Goal: Navigation & Orientation: Find specific page/section

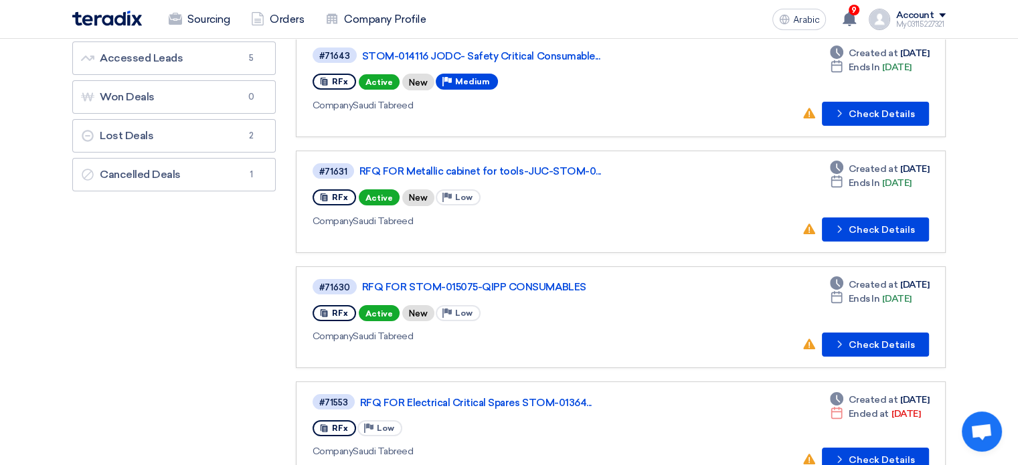
scroll to position [134, 0]
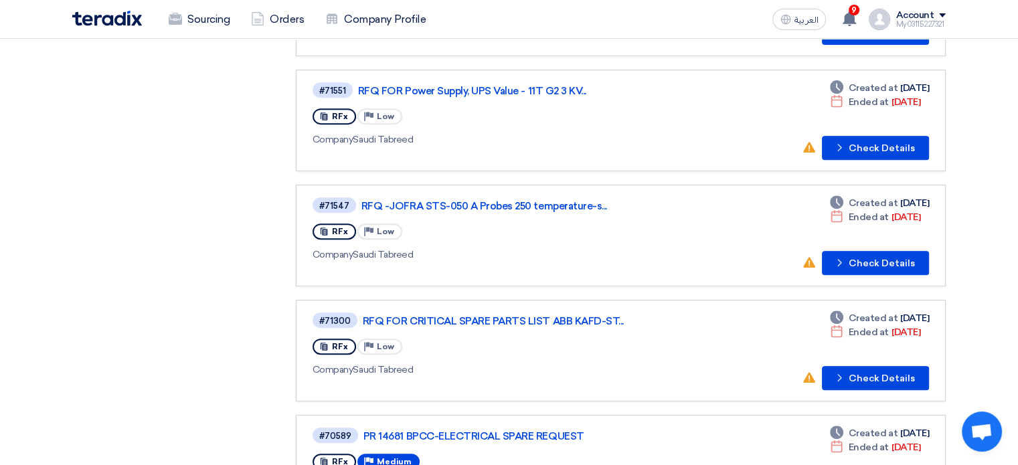
scroll to position [536, 0]
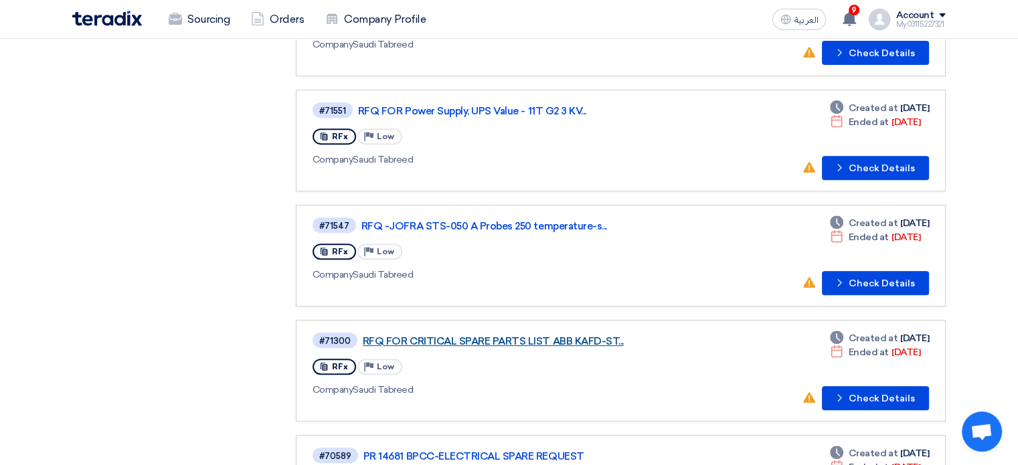
click at [436, 335] on link "RFQ FOR CRITICAL SPARE PARTS LIST ABB KAFD-ST..." at bounding box center [530, 341] width 335 height 12
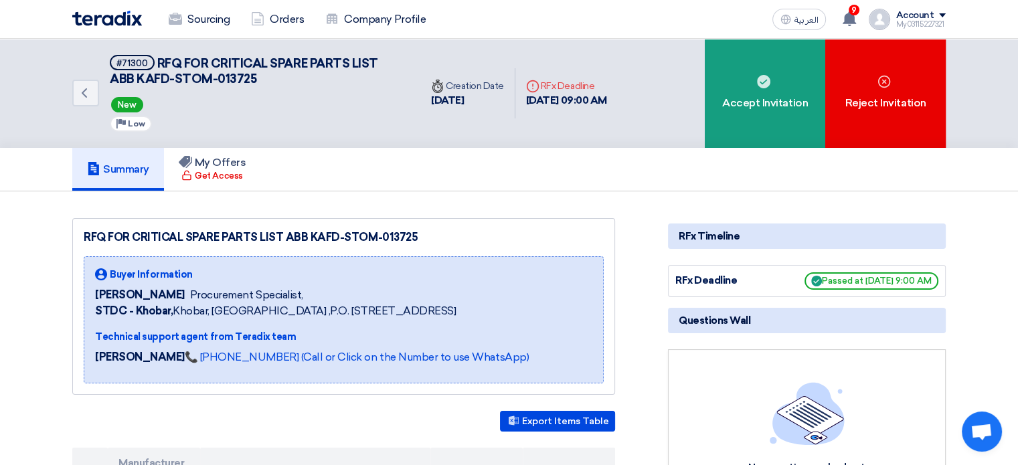
drag, startPoint x: 409, startPoint y: 234, endPoint x: 382, endPoint y: 238, distance: 27.7
click at [382, 238] on div "RFQ FOR CRITICAL SPARE PARTS LIST ABB KAFD-STOM-013725" at bounding box center [344, 238] width 520 height 16
copy div "013725"
click at [98, 104] on link "Back" at bounding box center [85, 93] width 27 height 27
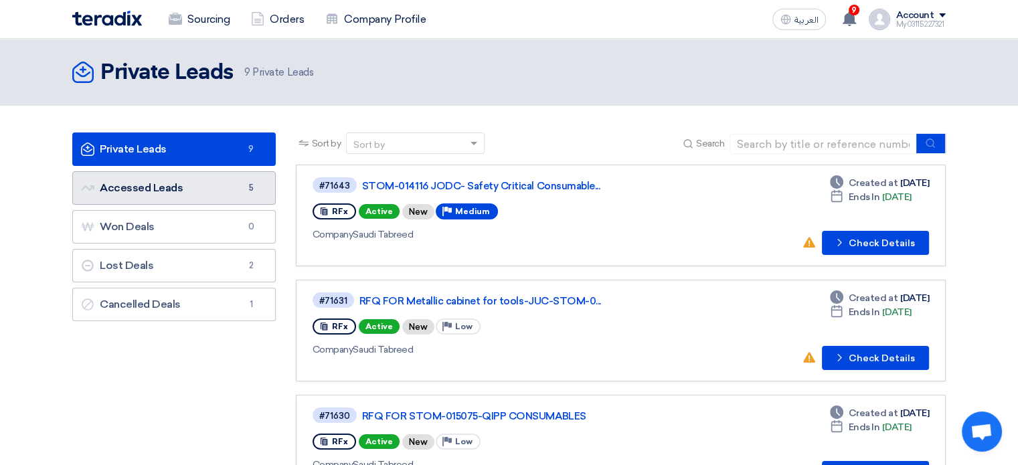
click at [168, 190] on link "Accessed Leads Accessed Leads 5" at bounding box center [174, 187] width 204 height 33
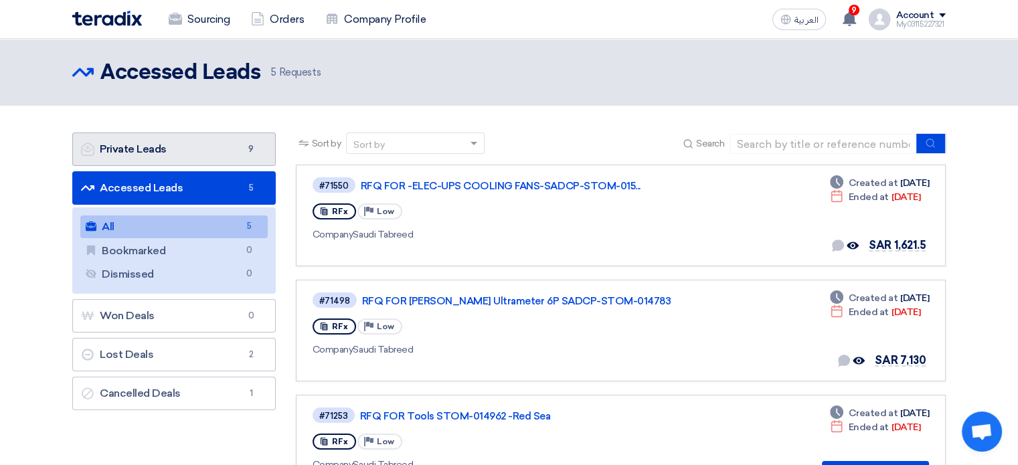
click at [147, 157] on link "Private Leads Private Leads 9" at bounding box center [174, 149] width 204 height 33
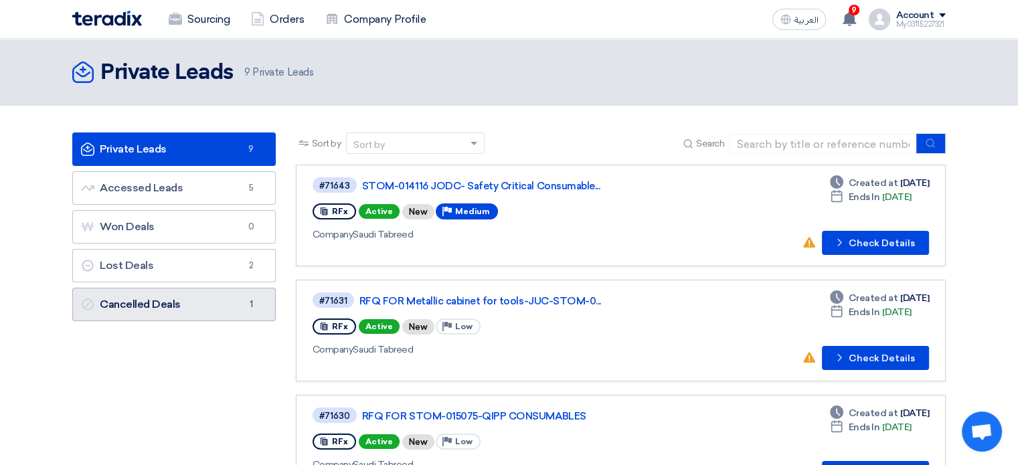
click at [214, 295] on link "Cancelled Deals Cancelled Deals 1" at bounding box center [174, 304] width 204 height 33
